Goal: Task Accomplishment & Management: Use online tool/utility

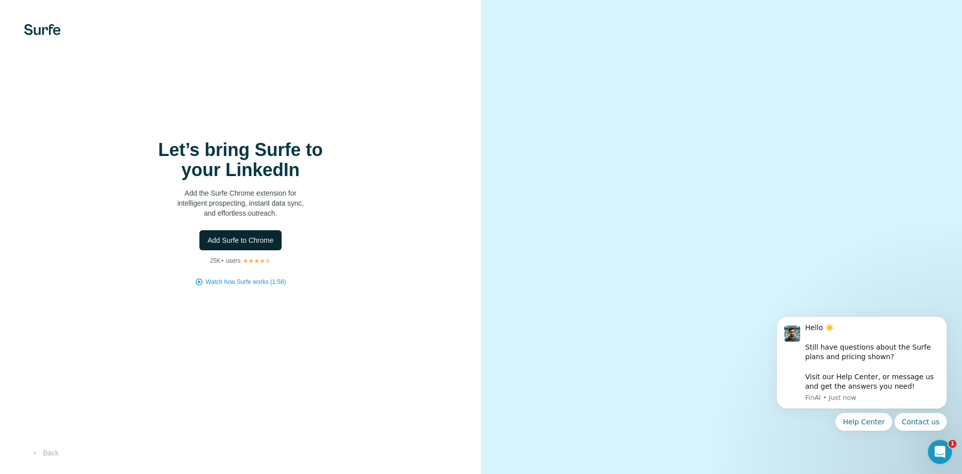
click at [241, 241] on span "Add Surfe to Chrome" at bounding box center [240, 240] width 66 height 10
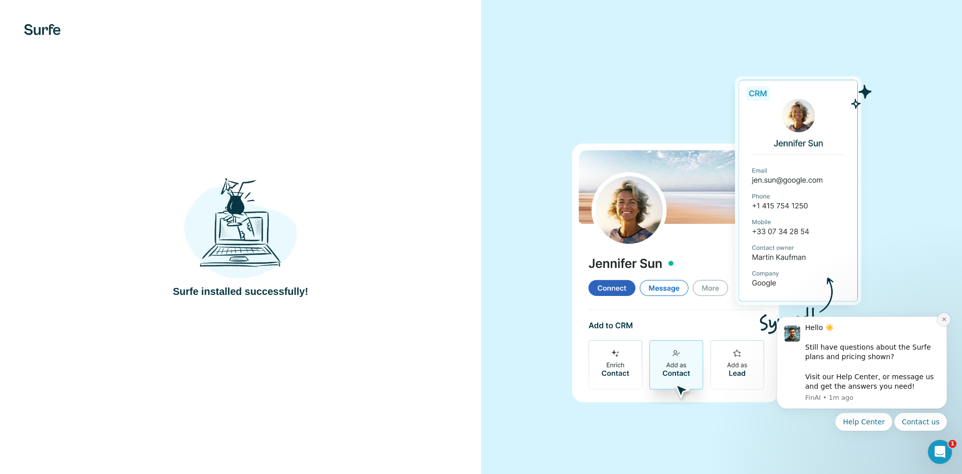
click at [943, 315] on button "Dismiss notification" at bounding box center [944, 319] width 13 height 13
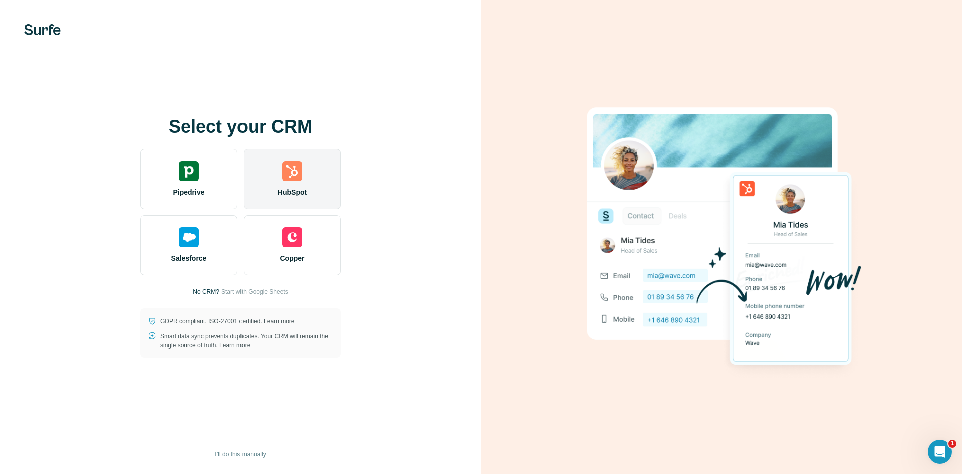
click at [311, 187] on div "HubSpot" at bounding box center [292, 179] width 97 height 60
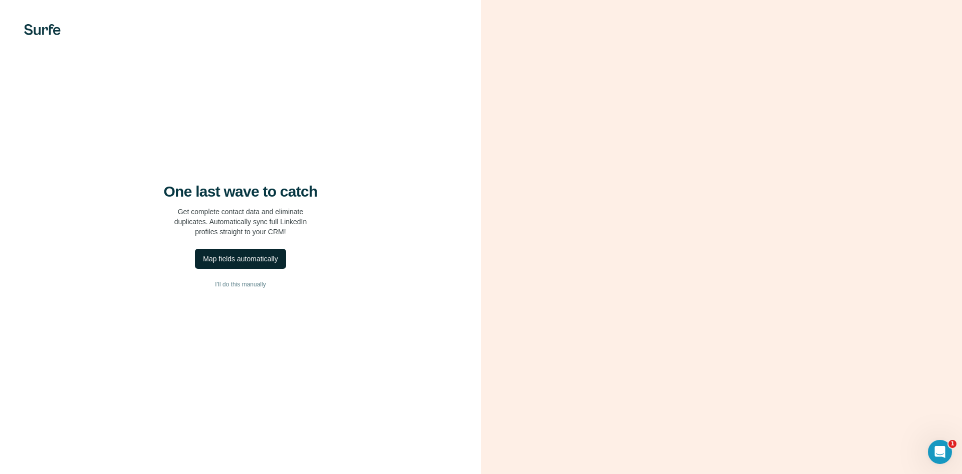
click at [270, 259] on div "Map fields automatically" at bounding box center [240, 259] width 75 height 10
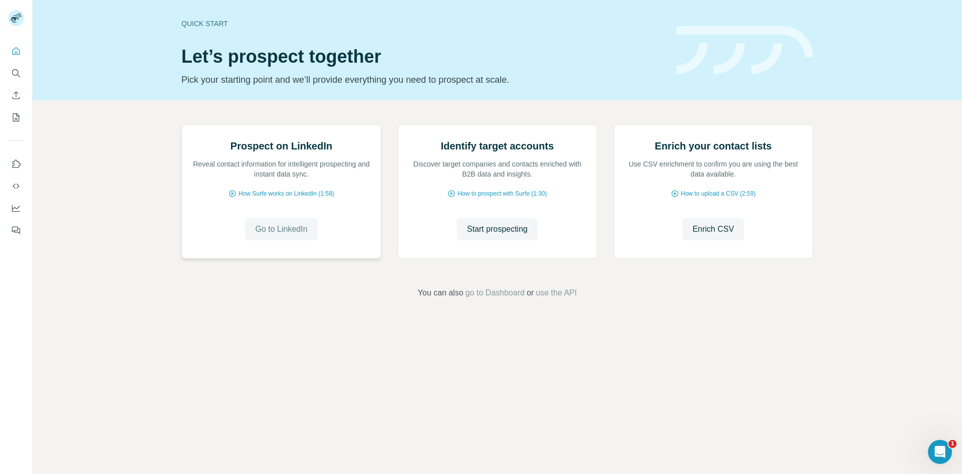
click at [294, 235] on span "Go to LinkedIn" at bounding box center [281, 229] width 52 height 12
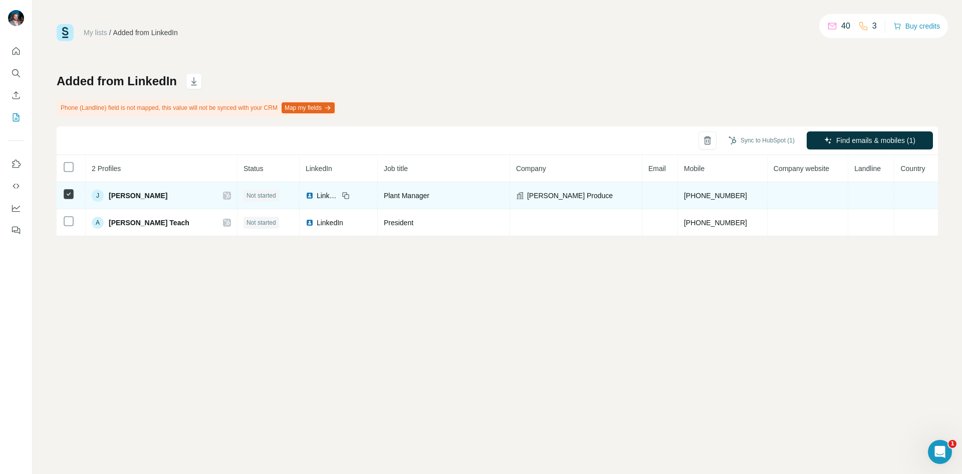
click at [247, 195] on span "Not started" at bounding box center [262, 195] width 30 height 9
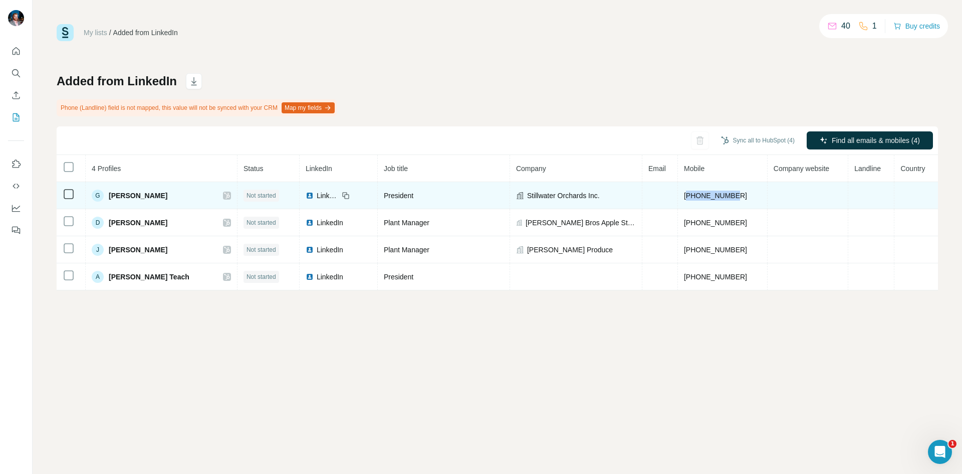
drag, startPoint x: 717, startPoint y: 195, endPoint x: 672, endPoint y: 195, distance: 44.6
click at [678, 195] on td "+15859677022" at bounding box center [723, 195] width 90 height 27
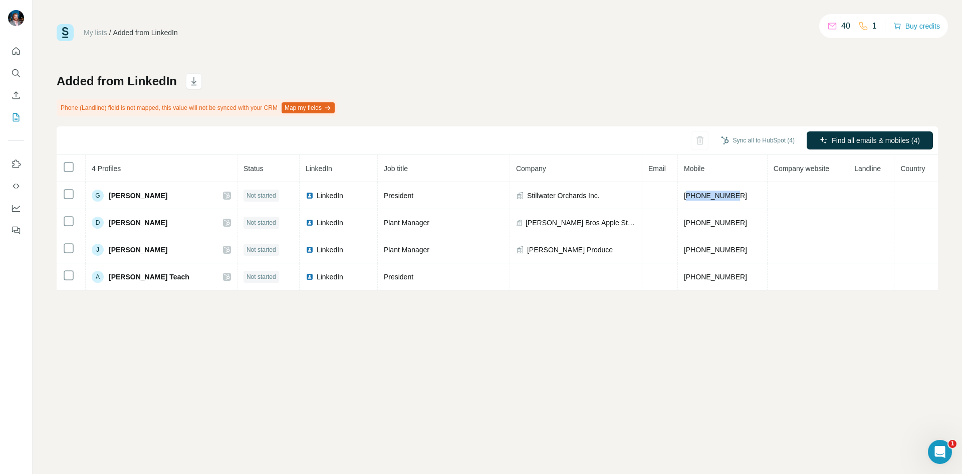
copy span "15859677022"
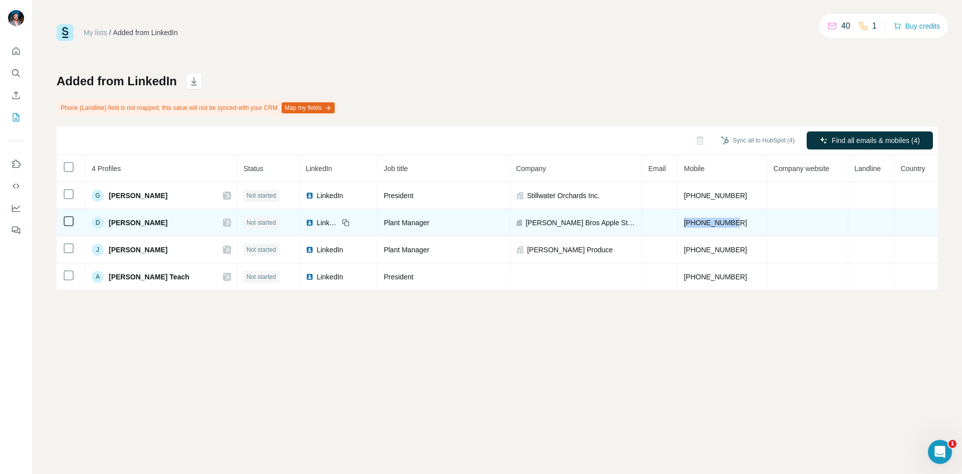
drag, startPoint x: 726, startPoint y: 225, endPoint x: 660, endPoint y: 227, distance: 65.7
click at [678, 227] on td "+16162992285" at bounding box center [723, 222] width 90 height 27
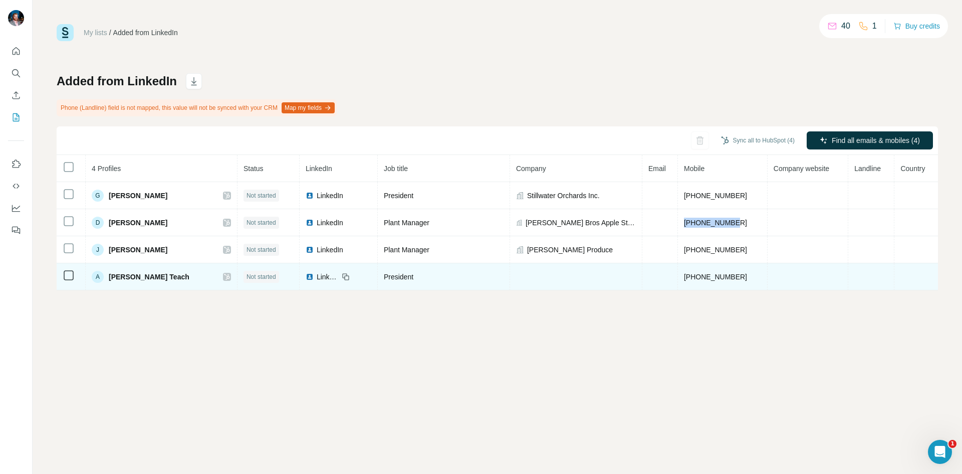
copy span "+16162992285"
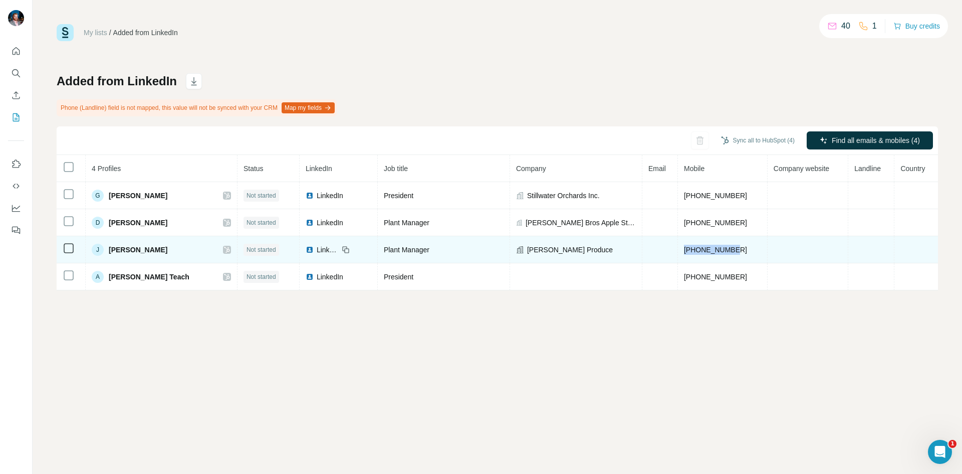
drag, startPoint x: 725, startPoint y: 247, endPoint x: 664, endPoint y: 254, distance: 60.5
click at [678, 254] on td "[PHONE_NUMBER]" at bounding box center [723, 249] width 90 height 27
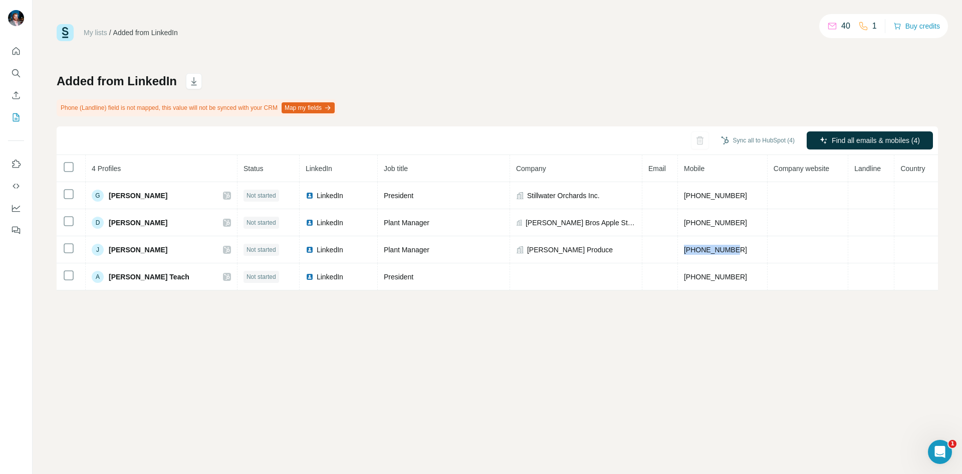
copy span "[PHONE_NUMBER]"
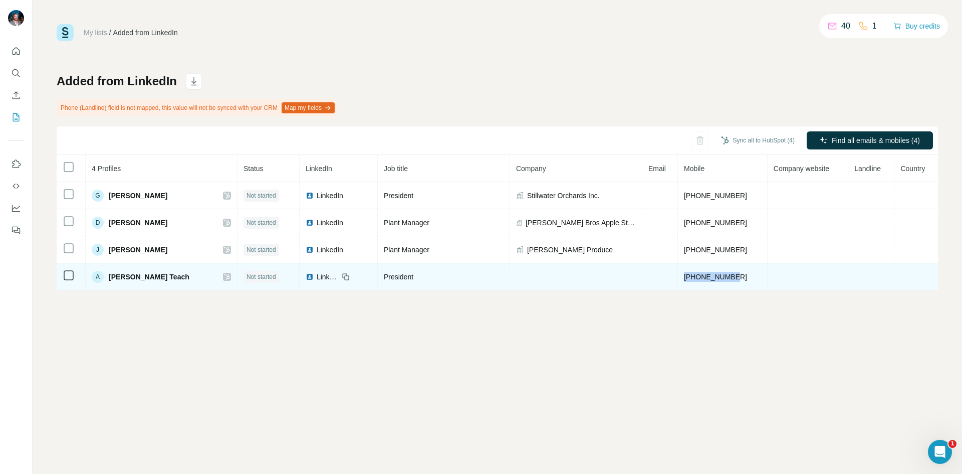
drag, startPoint x: 727, startPoint y: 275, endPoint x: 655, endPoint y: 281, distance: 71.4
click at [655, 281] on tr "A Allen Teach Not started LinkedIn President +16087780878" at bounding box center [497, 276] width 881 height 27
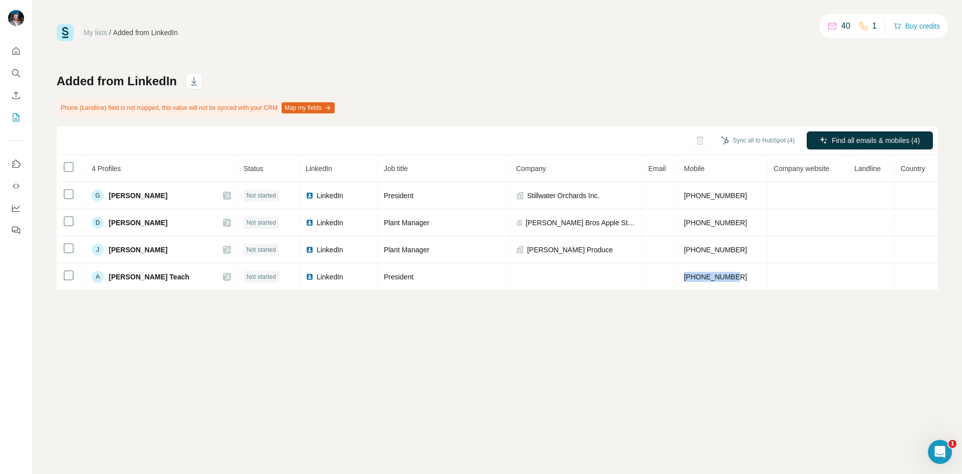
copy tr "[PHONE_NUMBER]"
